Goal: Transaction & Acquisition: Register for event/course

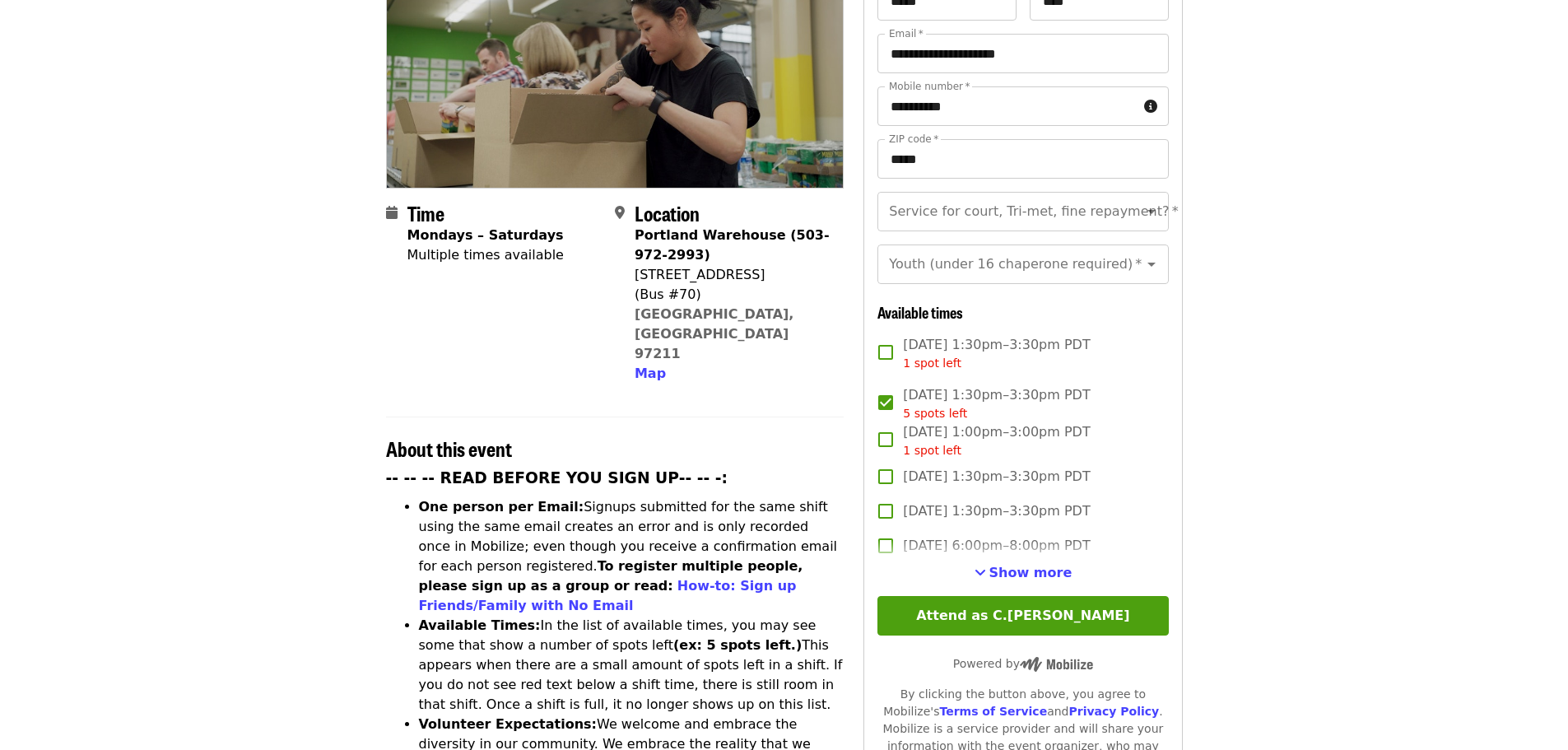
scroll to position [329, 0]
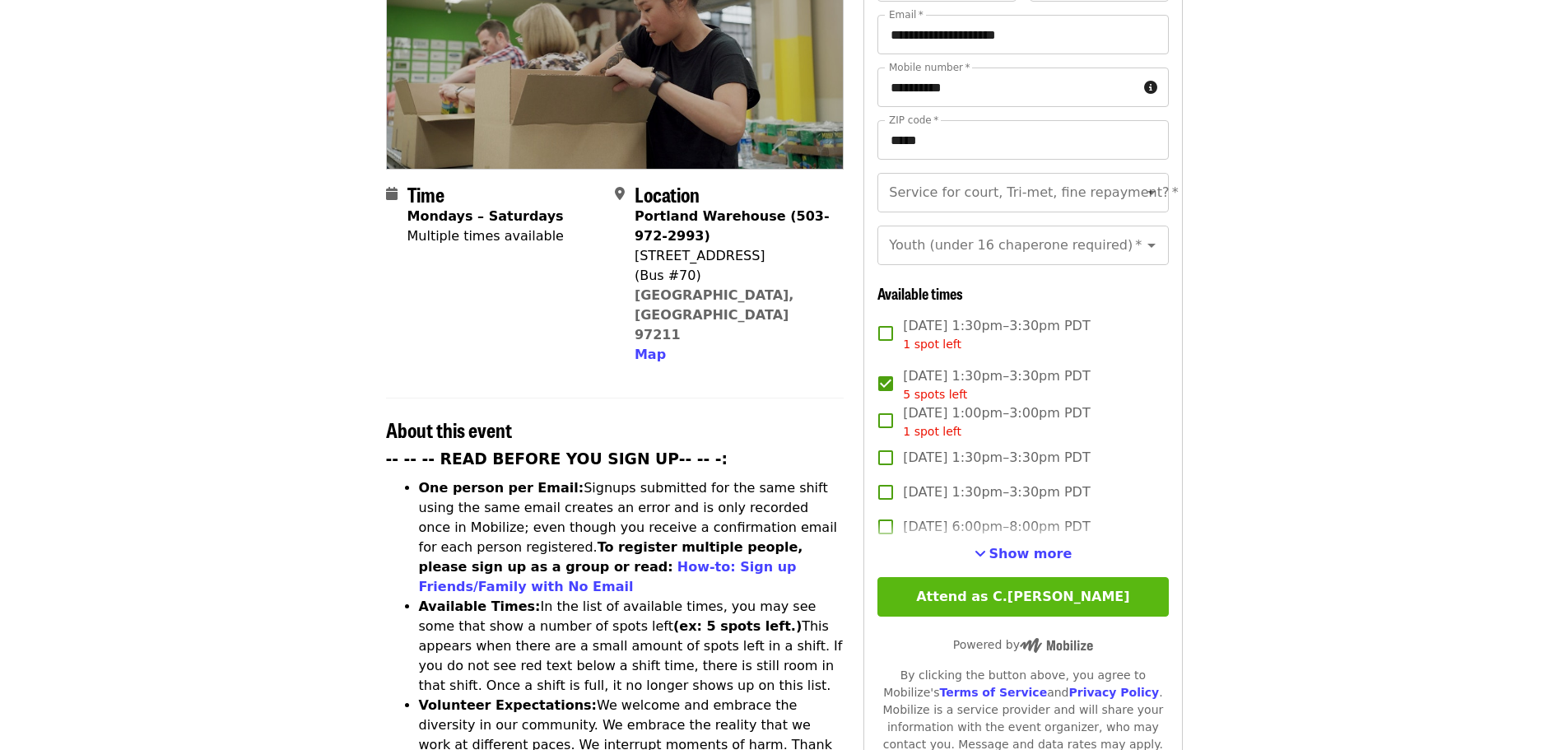
drag, startPoint x: 1015, startPoint y: 571, endPoint x: 1052, endPoint y: 570, distance: 37.0
click at [1015, 577] on button "Attend as C.[PERSON_NAME]" at bounding box center [1022, 596] width 290 height 39
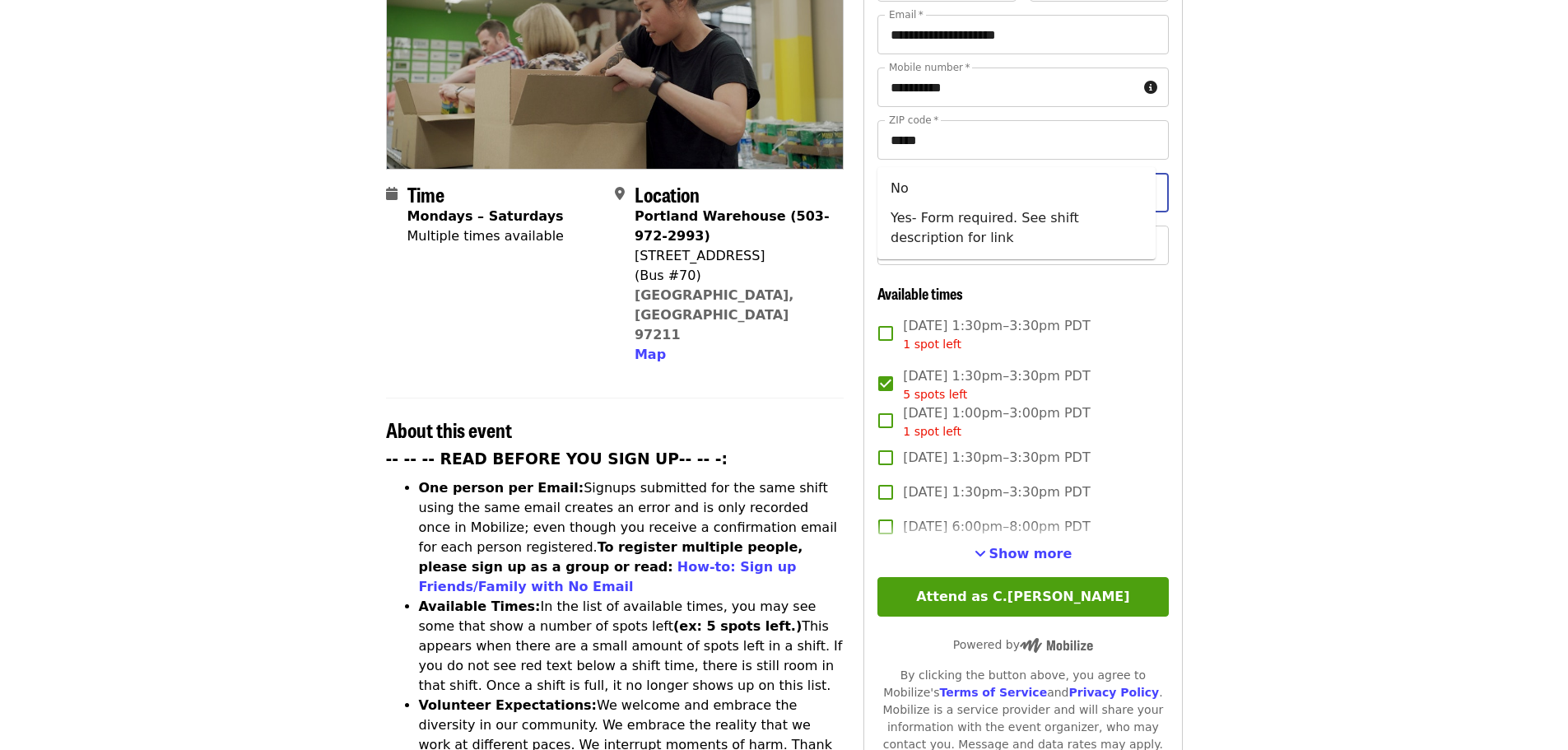
click at [953, 177] on input "Service for court, Tri-met, fine repayment?   *" at bounding box center [1002, 192] width 224 height 32
click at [900, 184] on li "No" at bounding box center [1017, 188] width 279 height 30
type input "**"
click at [942, 230] on input "Youth (under 16 chaperone required)   *" at bounding box center [1002, 245] width 224 height 32
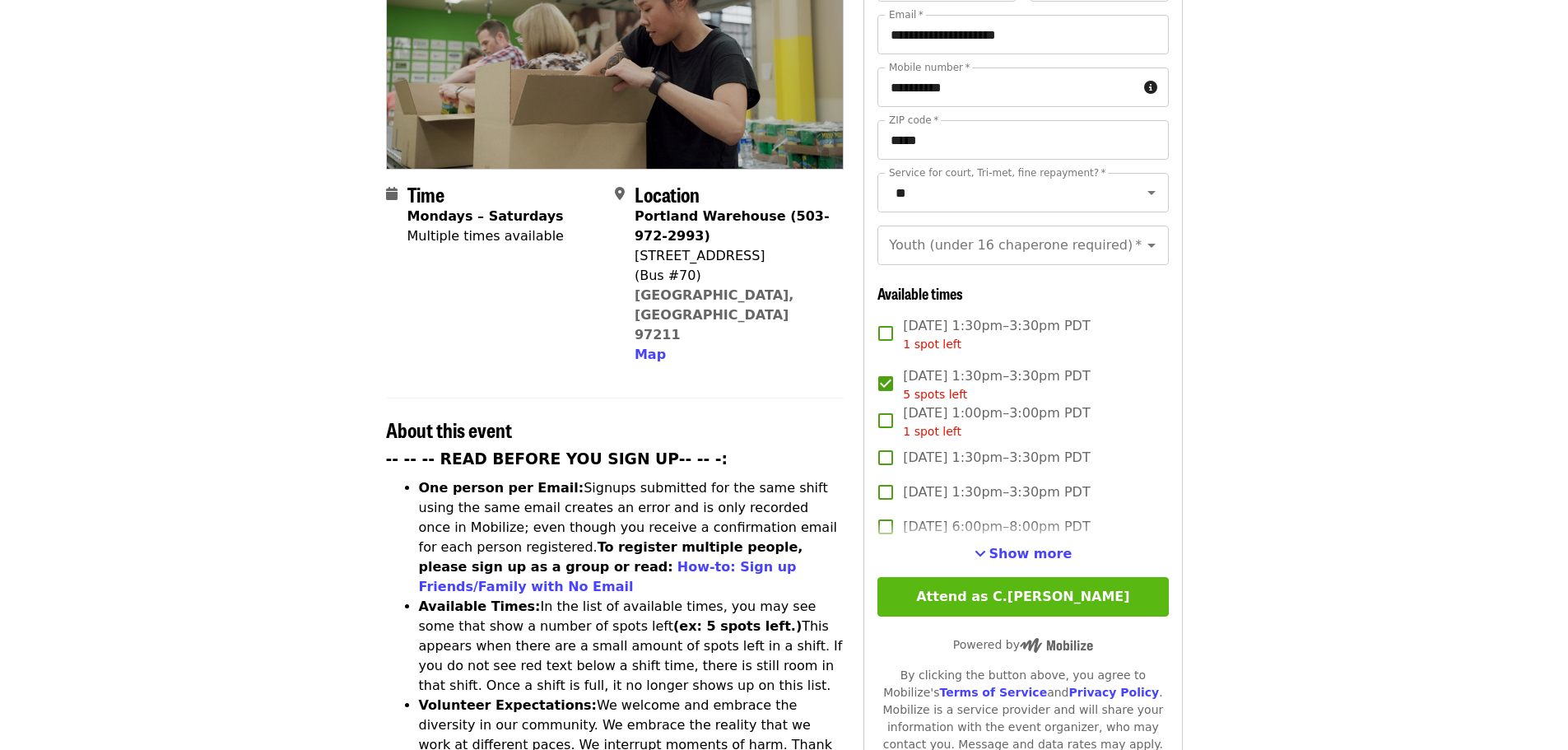
drag, startPoint x: 1001, startPoint y: 569, endPoint x: 1021, endPoint y: 565, distance: 20.4
click at [1001, 577] on button "Attend as C.[PERSON_NAME]" at bounding box center [1022, 596] width 290 height 39
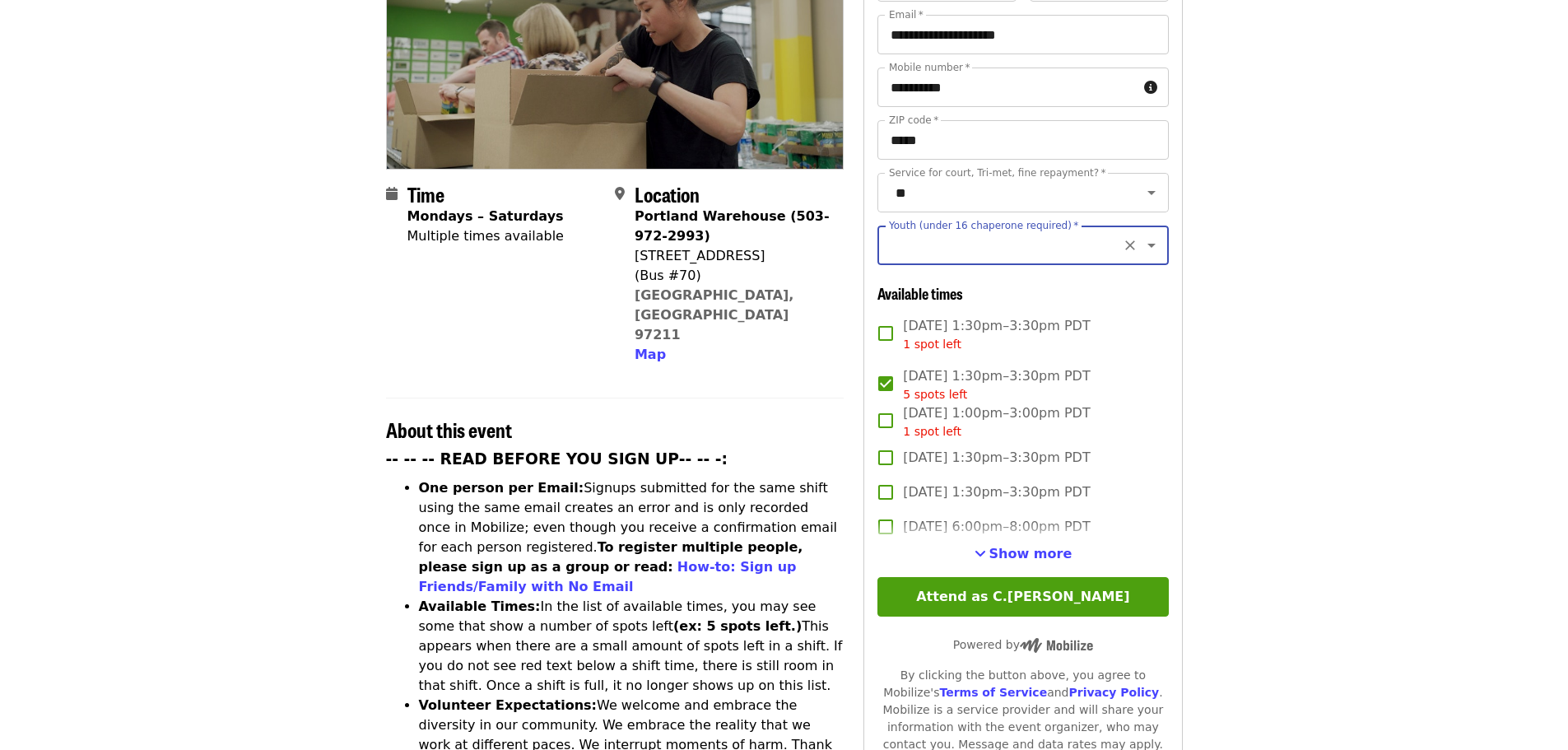
click at [1147, 244] on icon "Open" at bounding box center [1151, 246] width 9 height 4
click at [905, 258] on li "16 and older" at bounding box center [1017, 253] width 279 height 30
type input "**********"
click at [1017, 577] on button "Attend as C.[PERSON_NAME]" at bounding box center [1022, 596] width 290 height 39
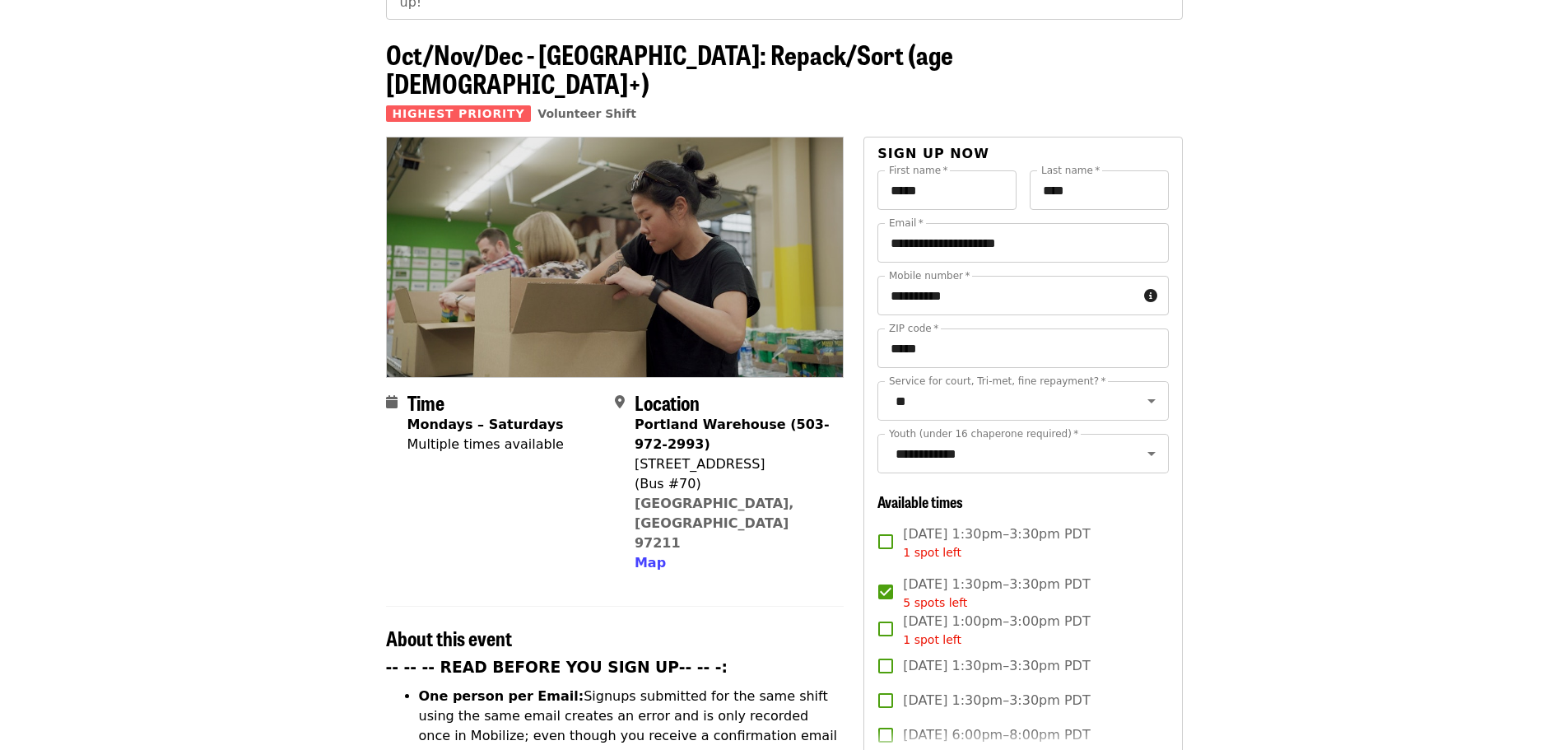
scroll to position [0, 0]
